Goal: Check status: Check status

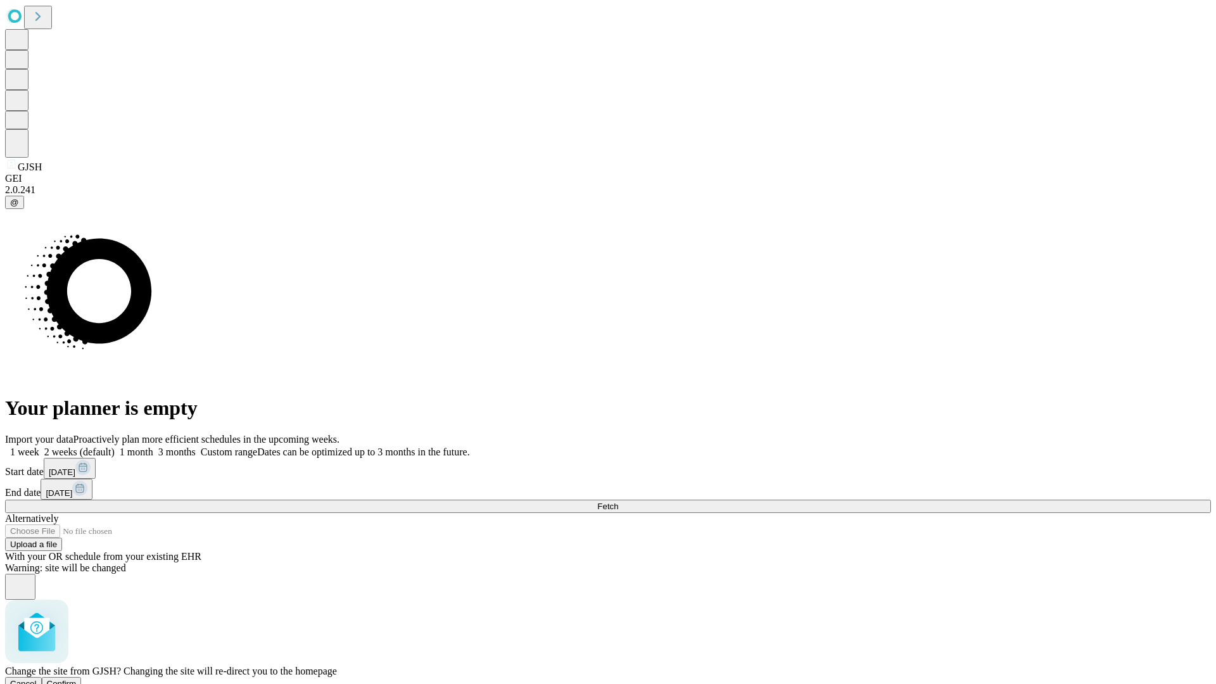
click at [77, 679] on span "Confirm" at bounding box center [62, 683] width 30 height 9
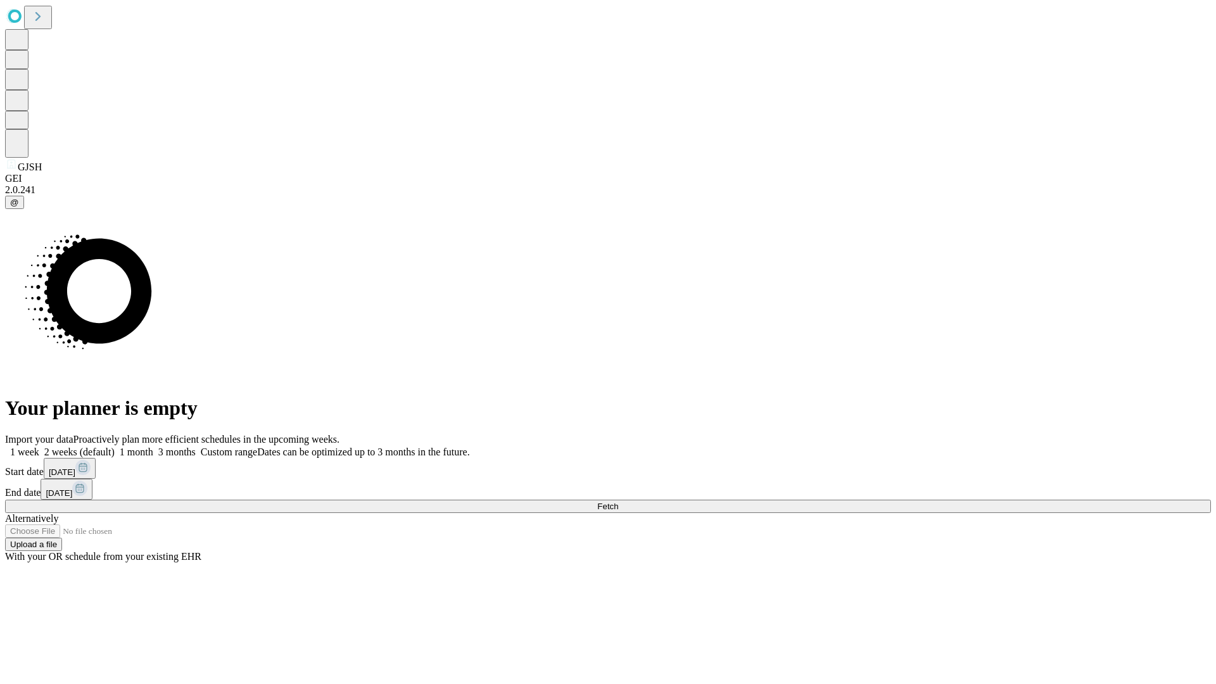
click at [153, 446] on label "1 month" at bounding box center [134, 451] width 39 height 11
click at [618, 502] on span "Fetch" at bounding box center [607, 506] width 21 height 9
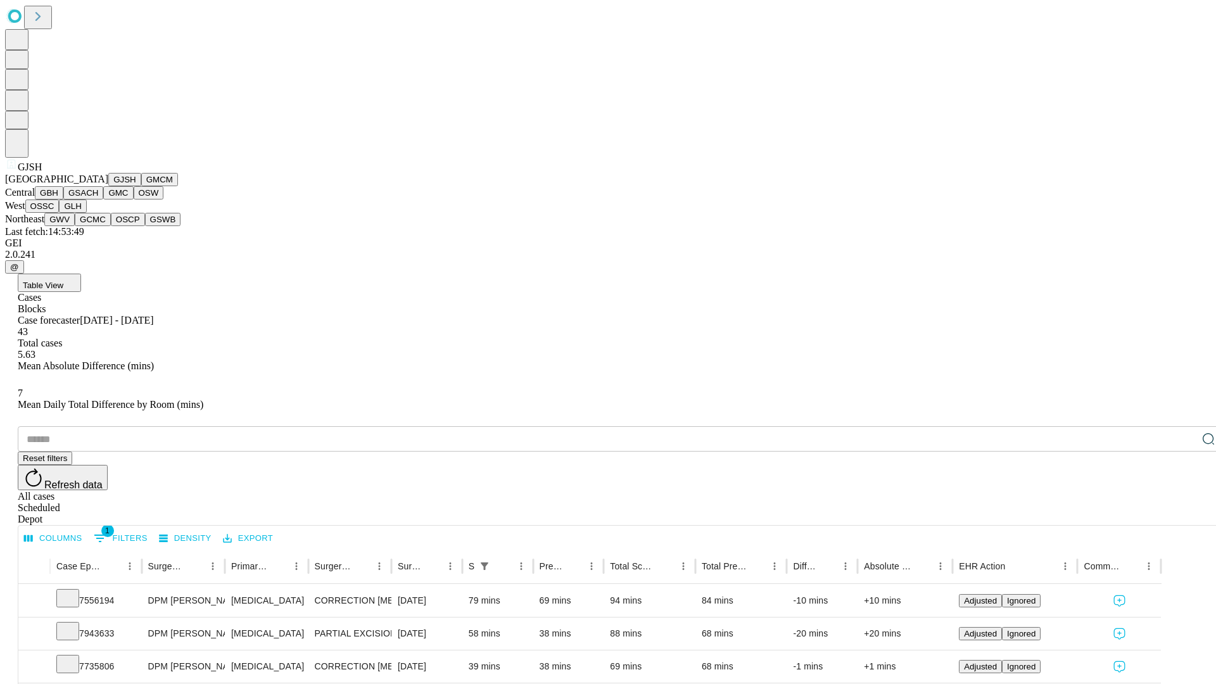
click at [141, 186] on button "GMCM" at bounding box center [159, 179] width 37 height 13
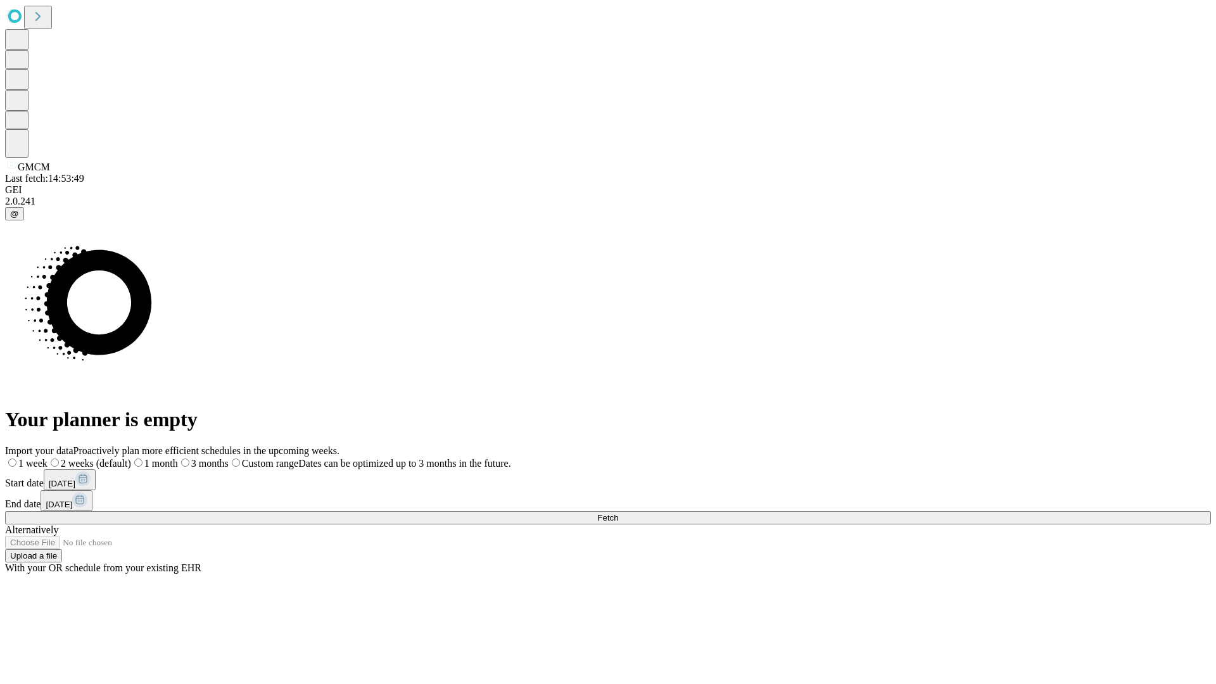
click at [178, 458] on label "1 month" at bounding box center [154, 463] width 47 height 11
click at [618, 513] on span "Fetch" at bounding box center [607, 517] width 21 height 9
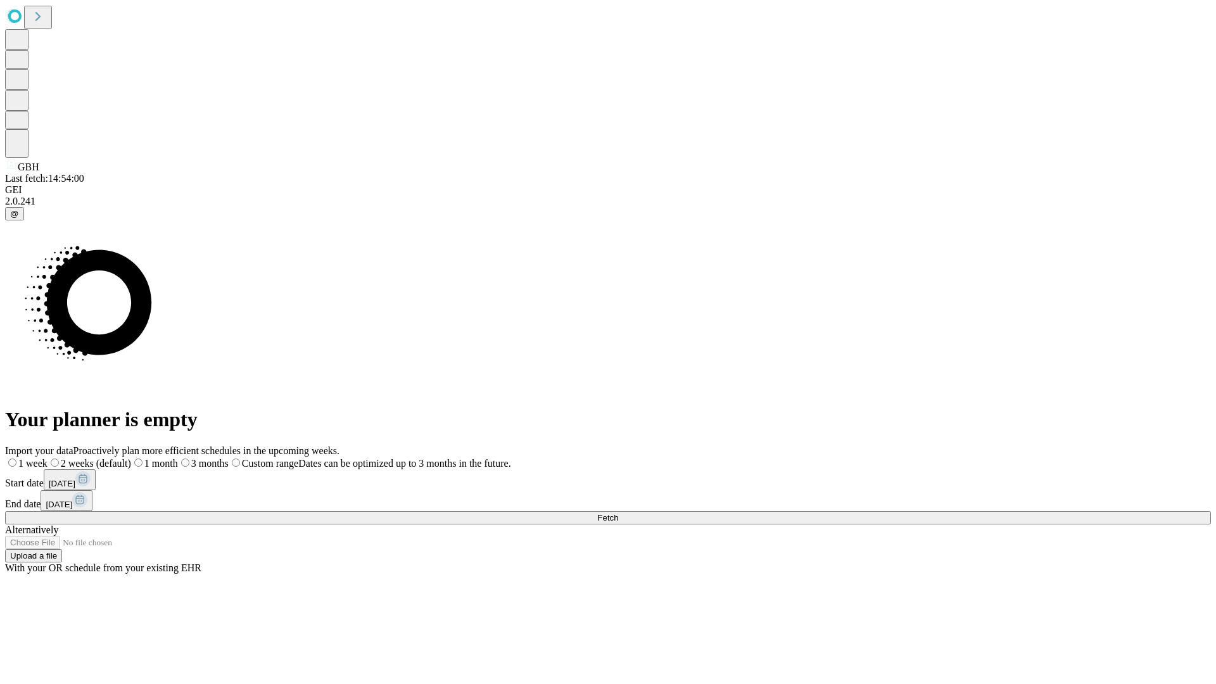
click at [618, 513] on span "Fetch" at bounding box center [607, 517] width 21 height 9
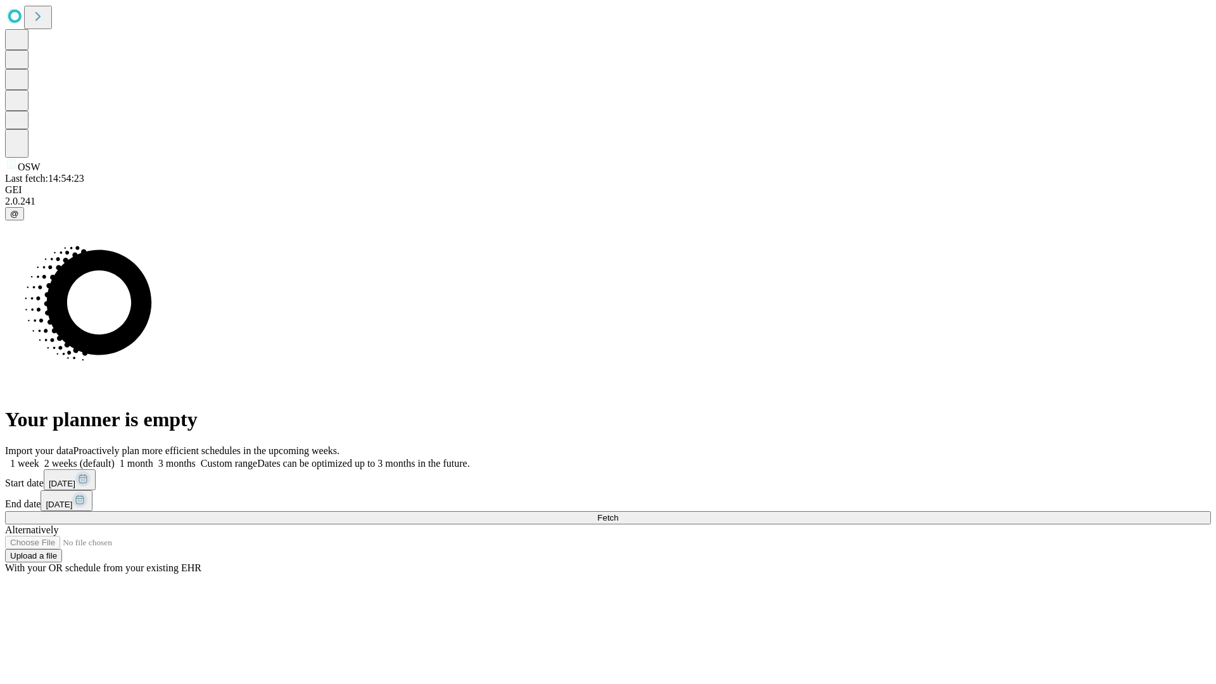
click at [618, 513] on span "Fetch" at bounding box center [607, 517] width 21 height 9
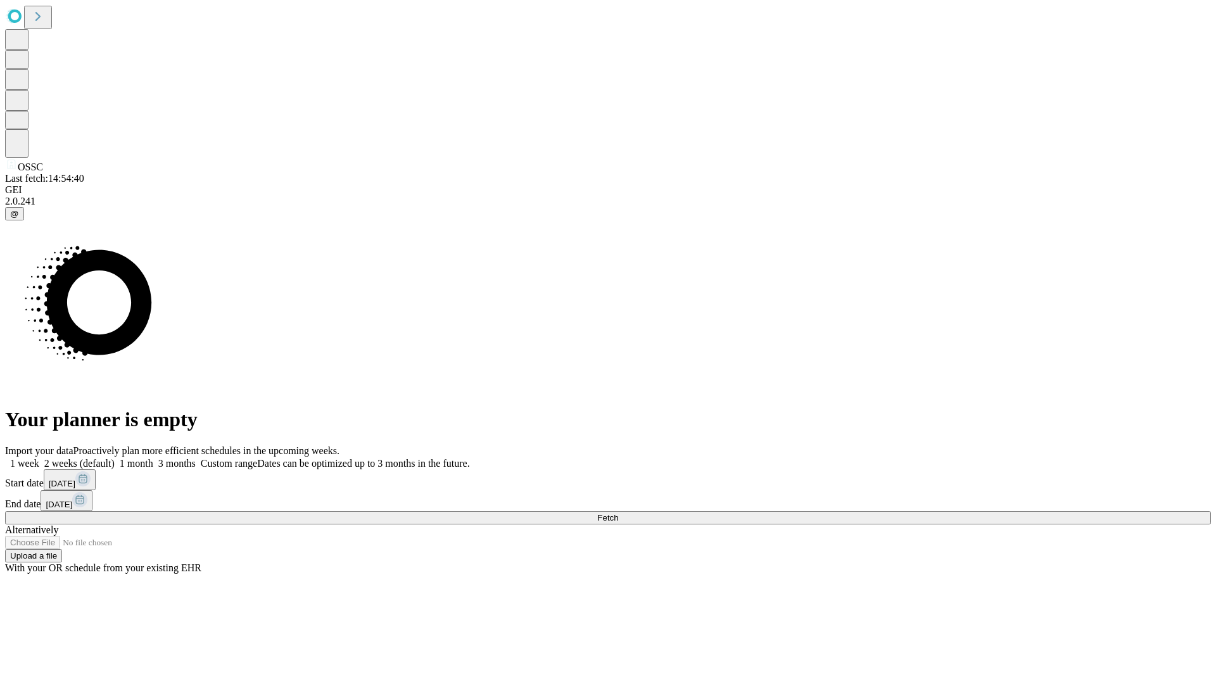
click at [153, 458] on label "1 month" at bounding box center [134, 463] width 39 height 11
click at [618, 513] on span "Fetch" at bounding box center [607, 517] width 21 height 9
click at [153, 458] on label "1 month" at bounding box center [134, 463] width 39 height 11
click at [618, 513] on span "Fetch" at bounding box center [607, 517] width 21 height 9
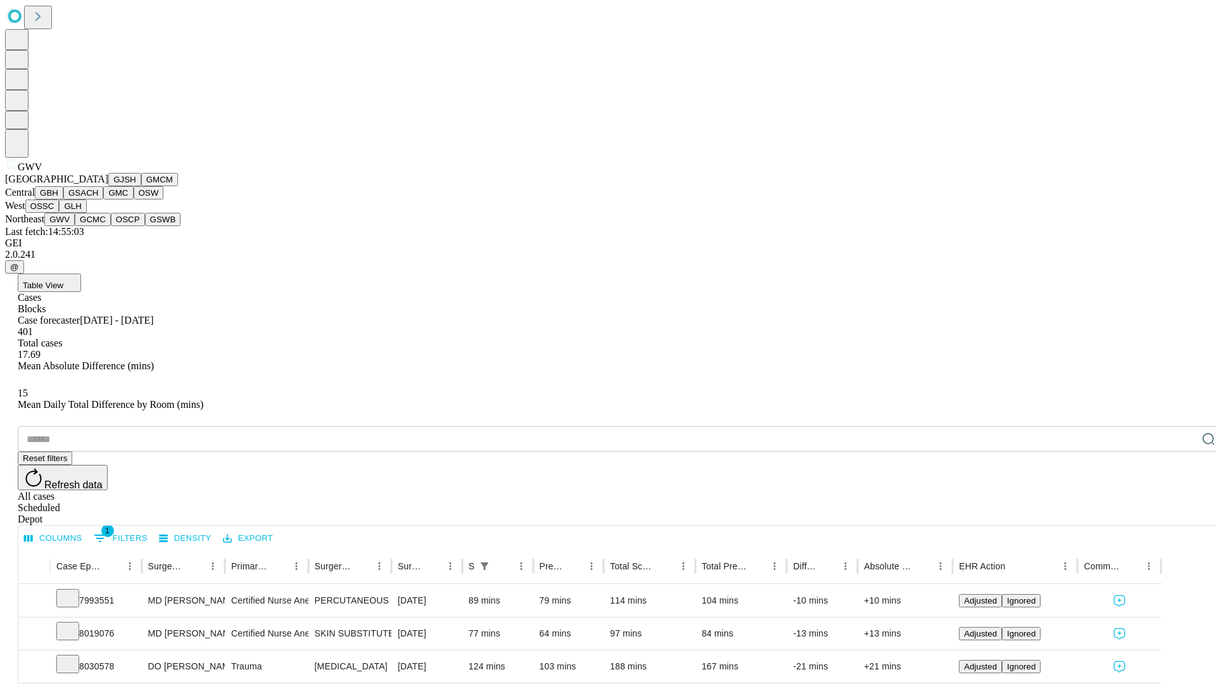
click at [98, 226] on button "GCMC" at bounding box center [93, 219] width 36 height 13
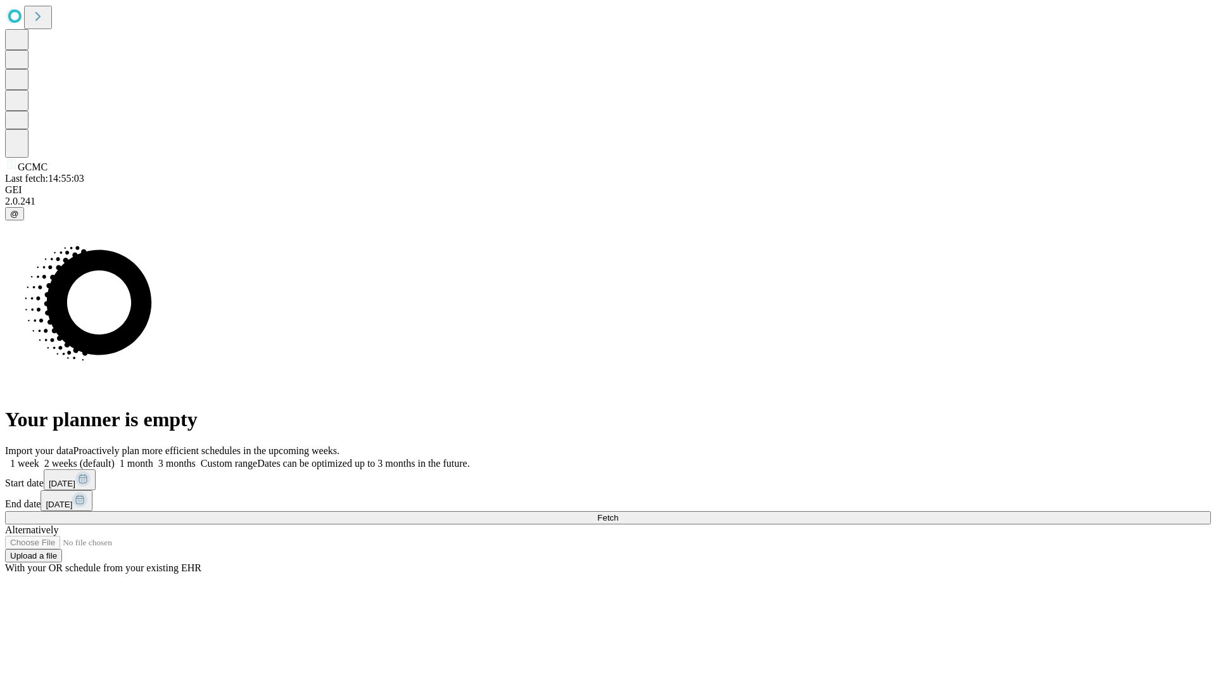
click at [618, 513] on span "Fetch" at bounding box center [607, 517] width 21 height 9
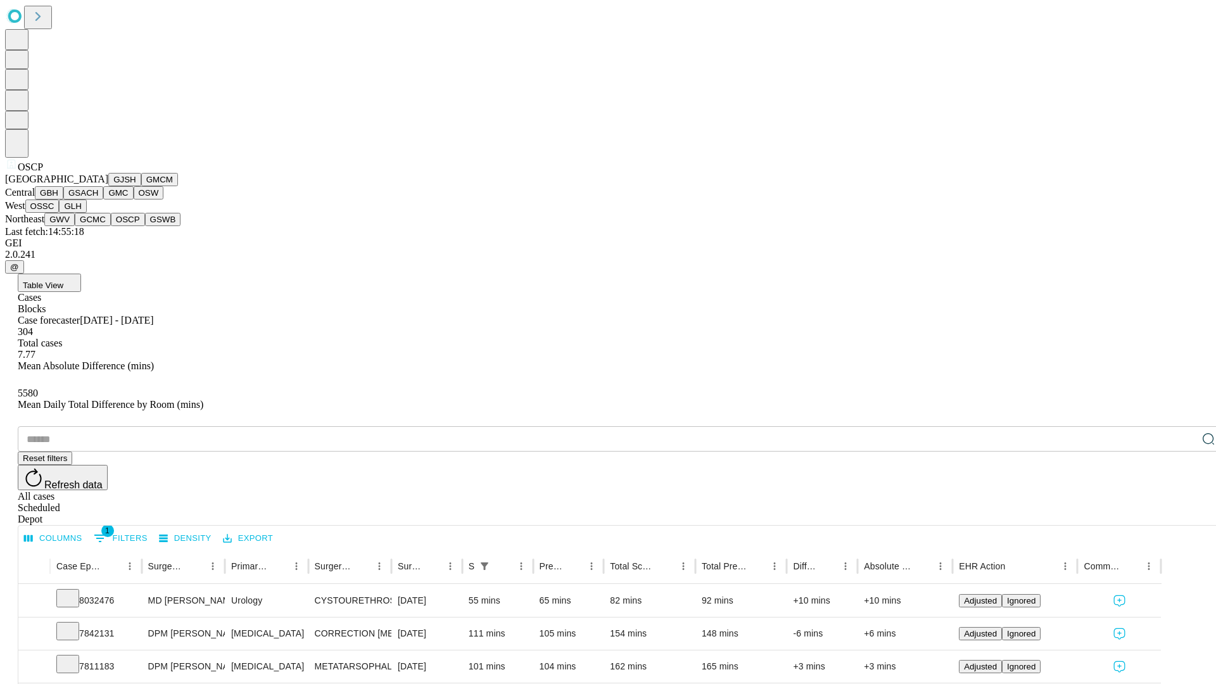
click at [145, 226] on button "GSWB" at bounding box center [163, 219] width 36 height 13
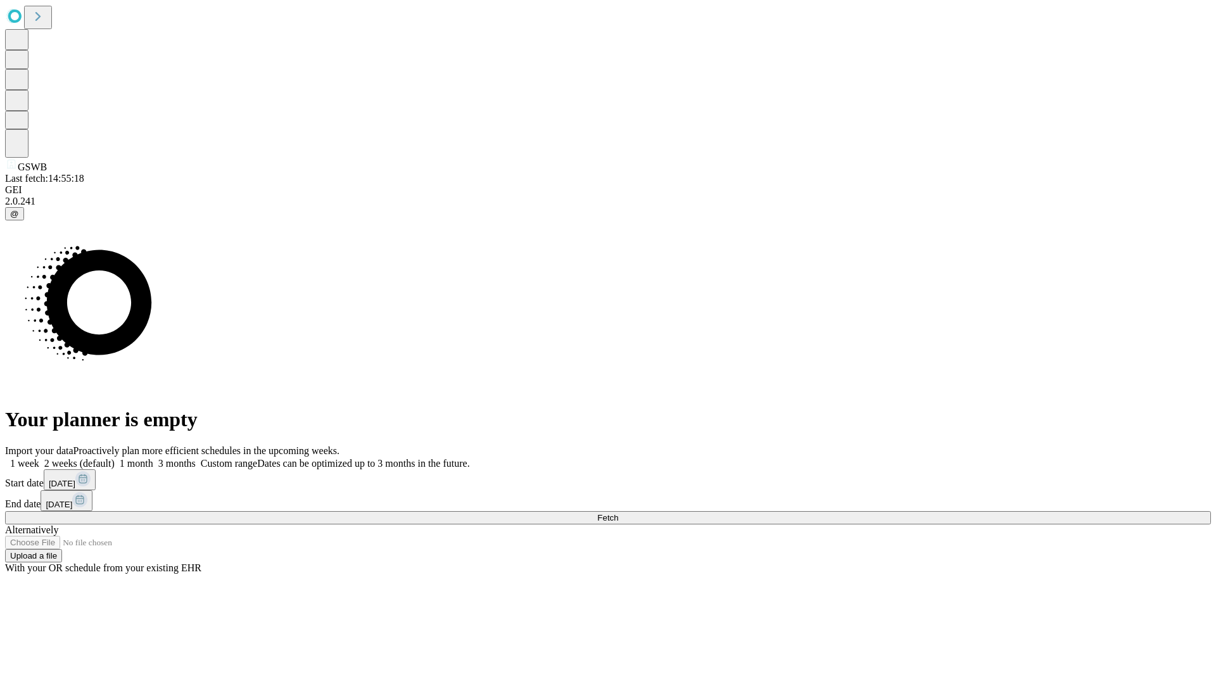
click at [153, 458] on label "1 month" at bounding box center [134, 463] width 39 height 11
click at [618, 513] on span "Fetch" at bounding box center [607, 517] width 21 height 9
